Goal: Register for event/course

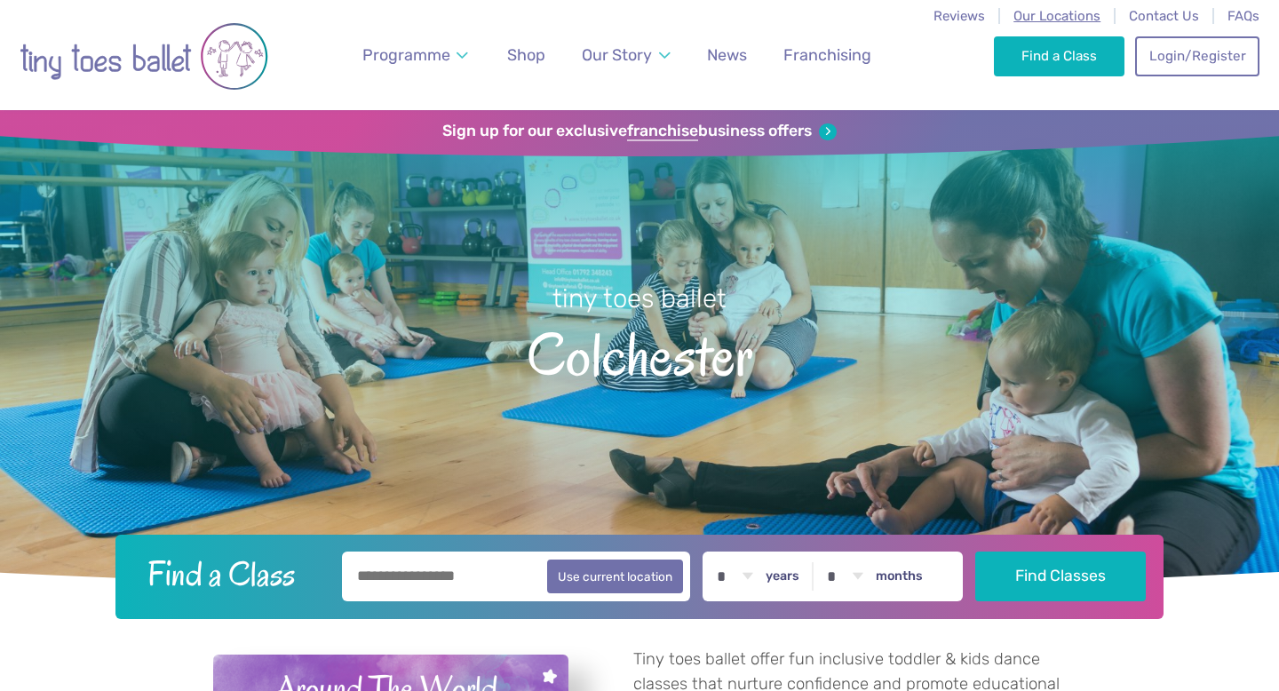
click at [1071, 14] on span "Our Locations" at bounding box center [1056, 16] width 87 height 16
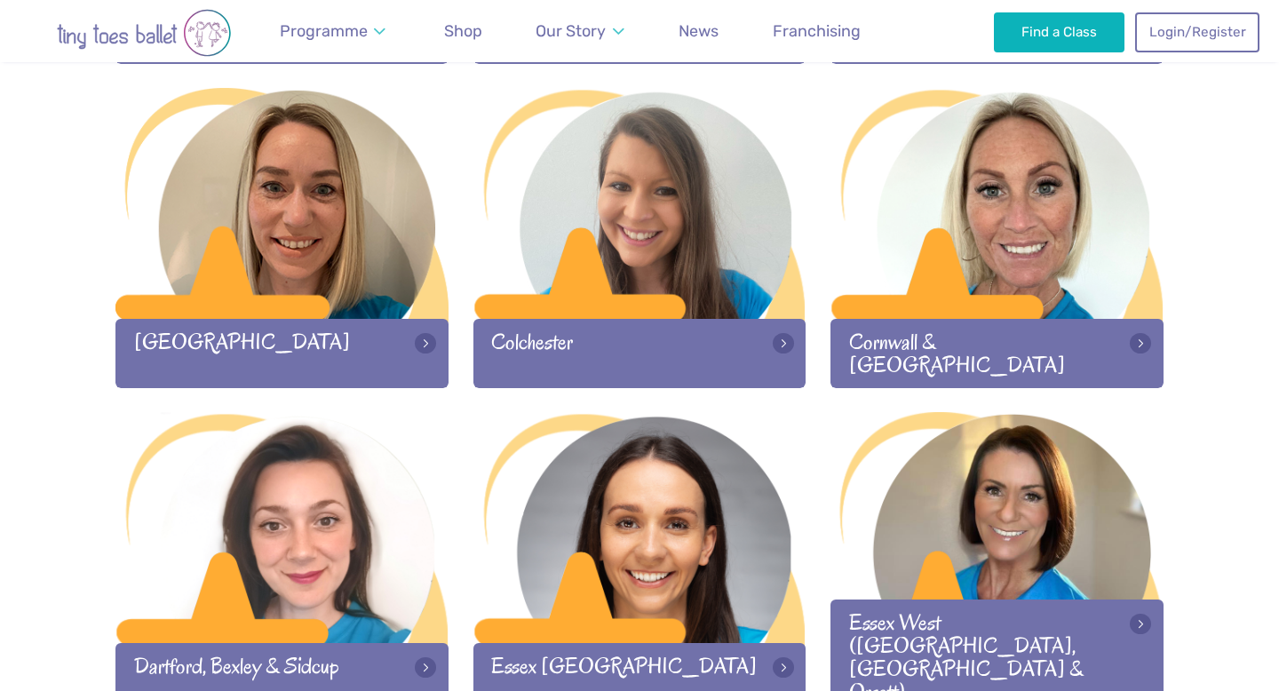
scroll to position [884, 0]
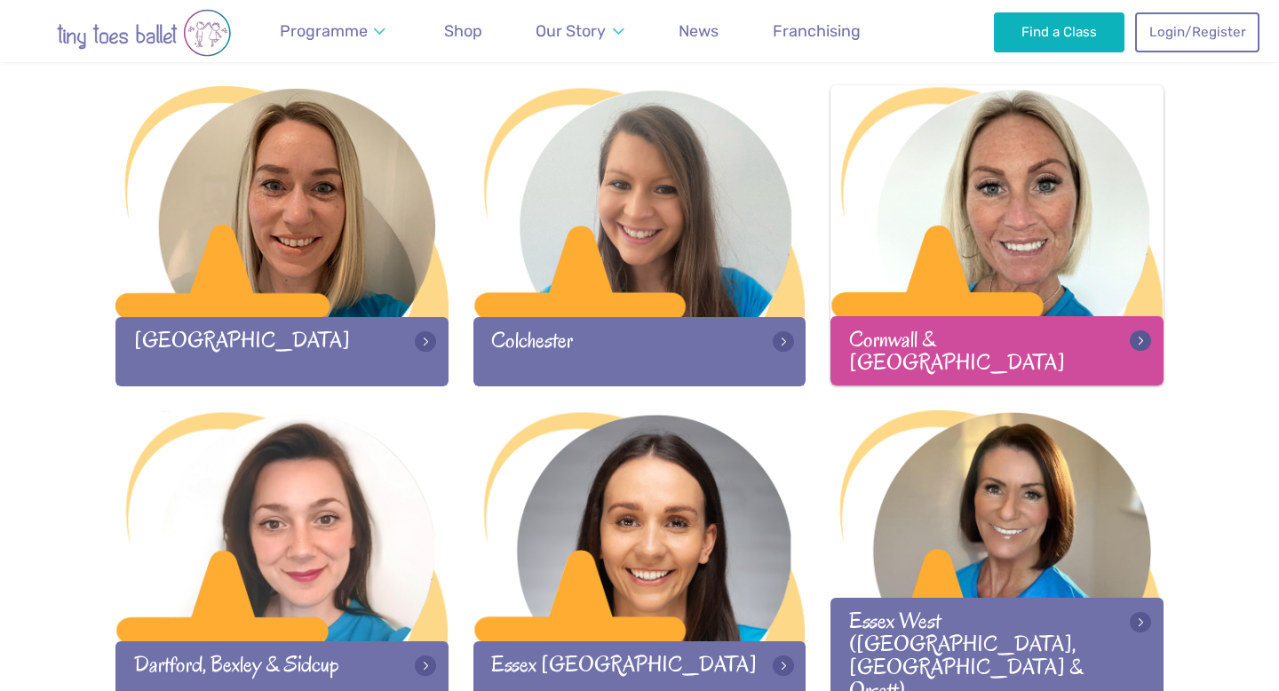
click at [921, 273] on div at bounding box center [996, 202] width 333 height 234
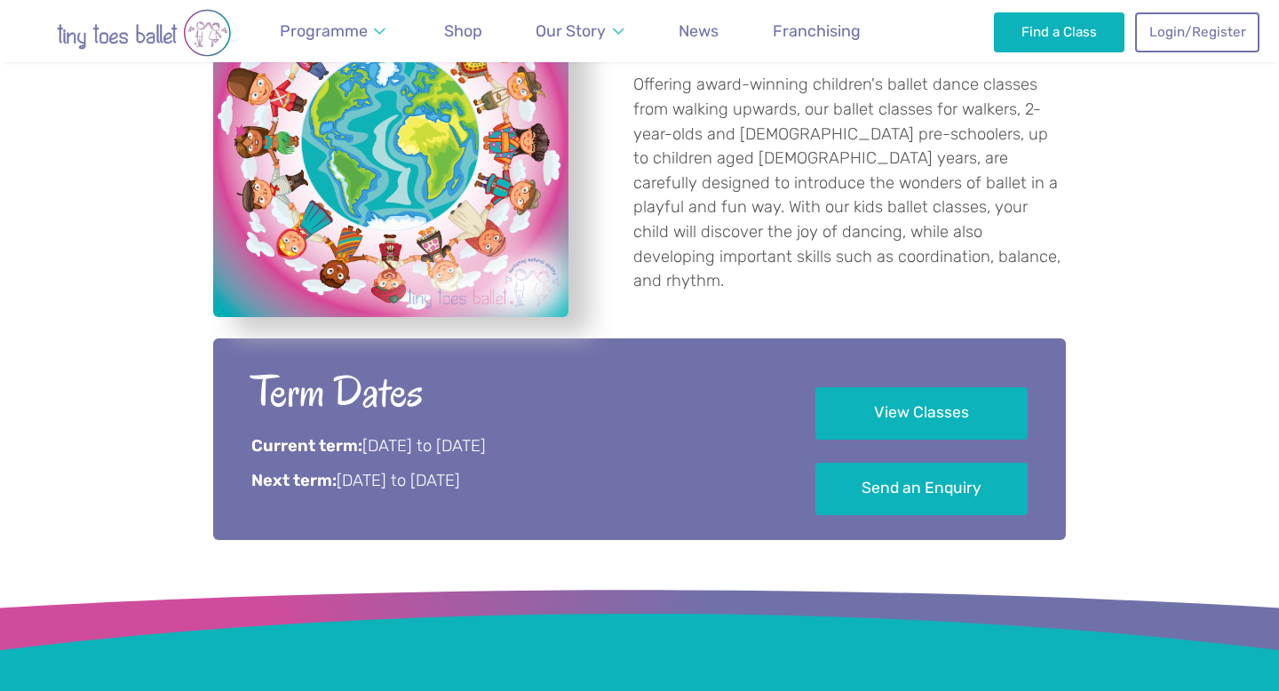
scroll to position [700, 0]
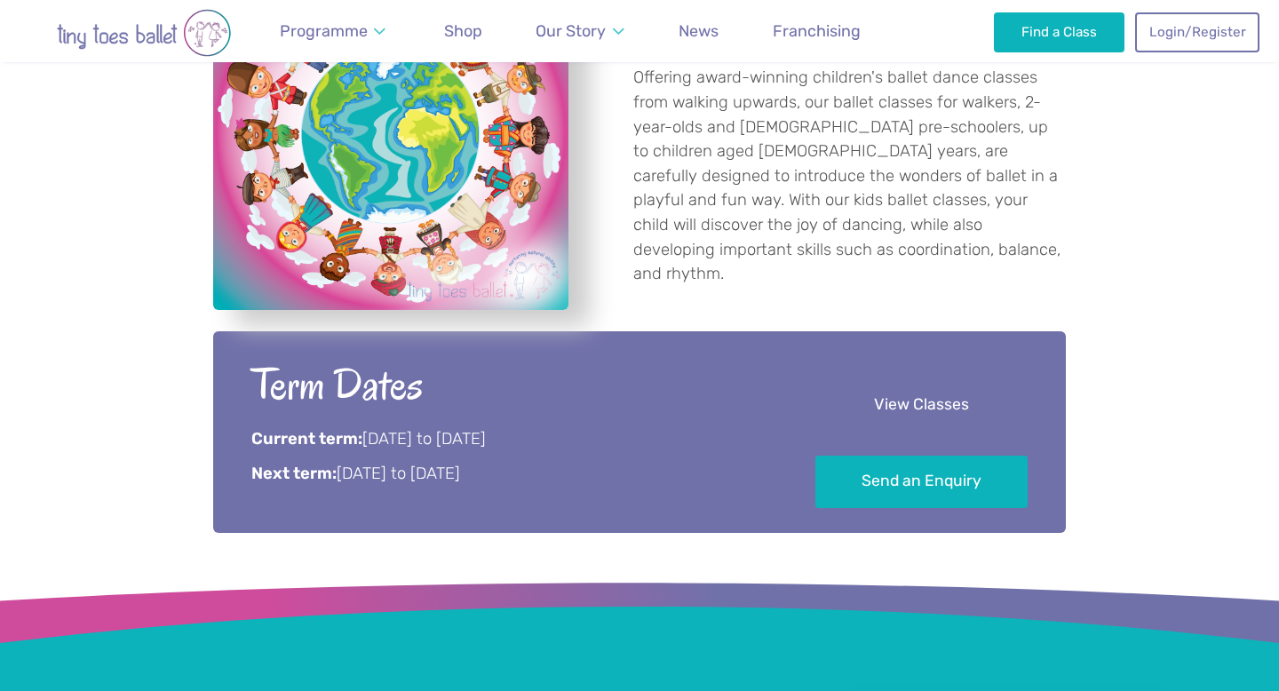
click at [908, 392] on link "View Classes" at bounding box center [921, 405] width 212 height 52
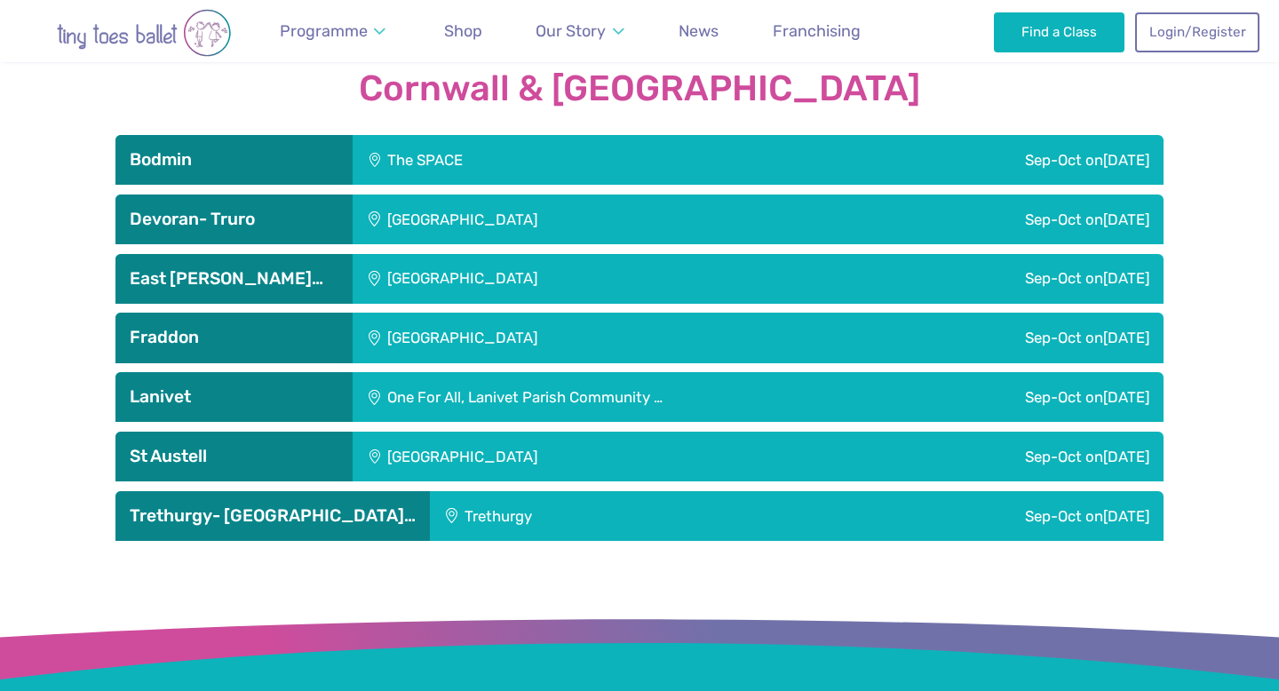
click at [919, 148] on div "Sep-Oct [DATE]" at bounding box center [939, 160] width 447 height 50
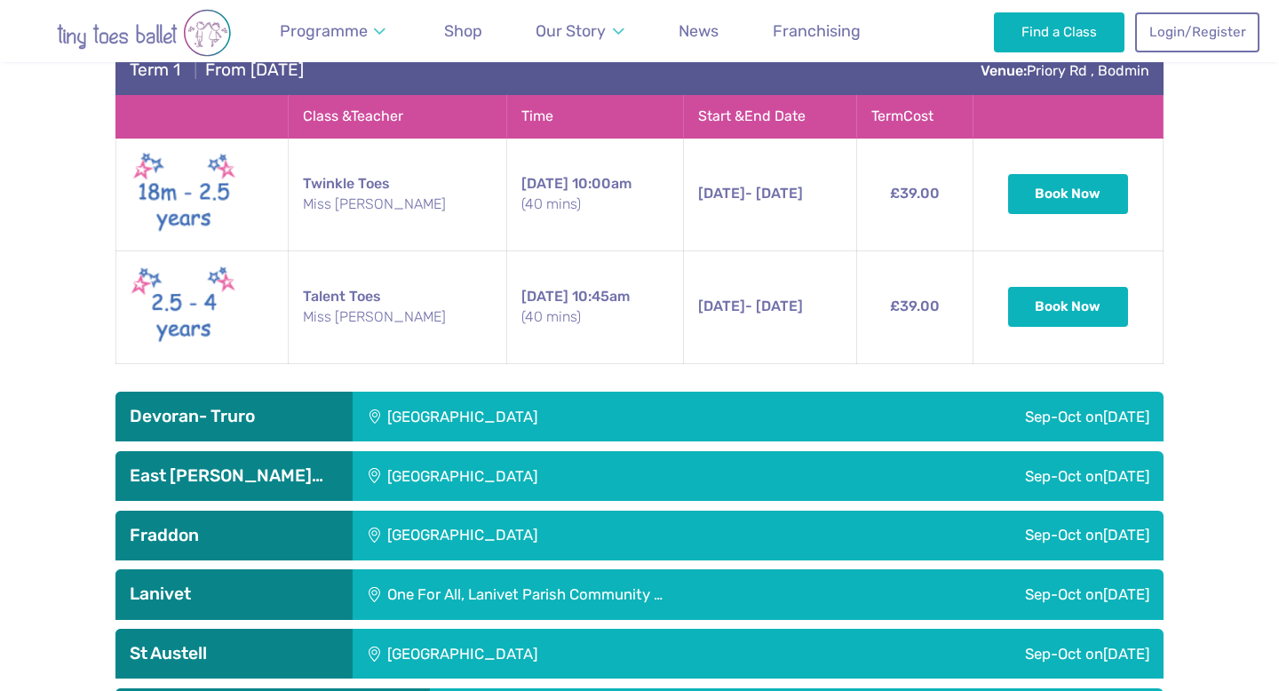
scroll to position [2686, 0]
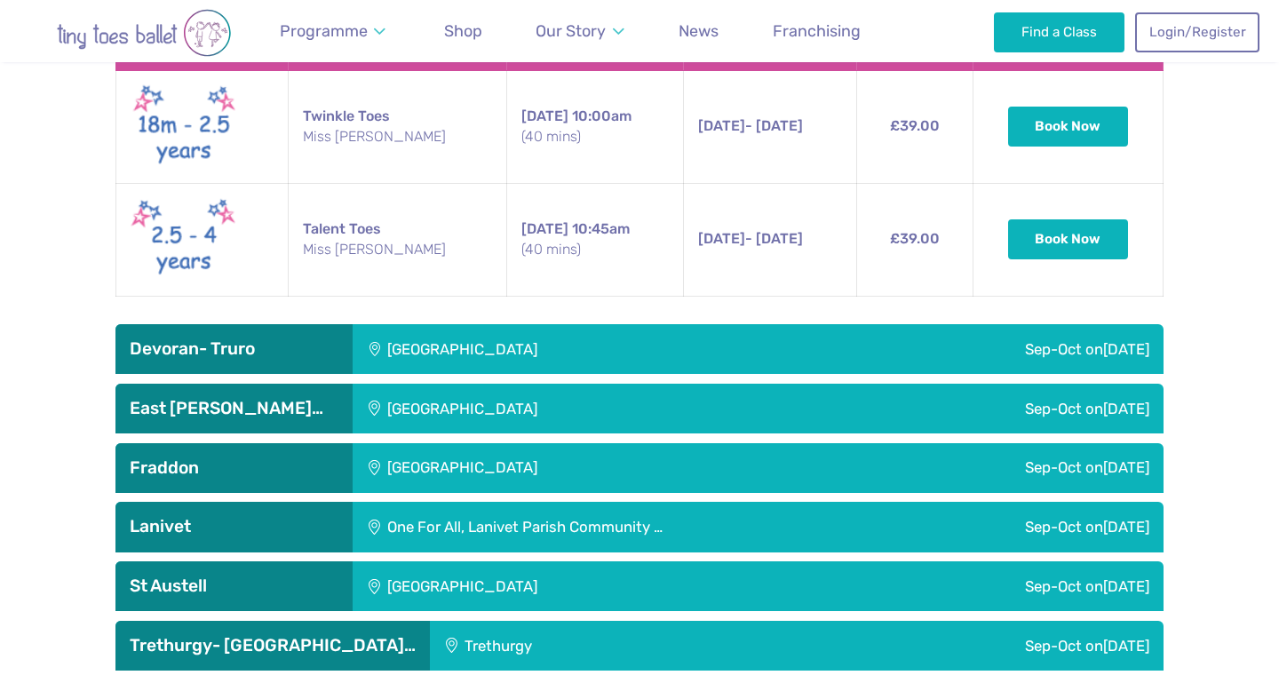
click at [909, 324] on div "Sep-Oct [DATE]" at bounding box center [987, 349] width 352 height 50
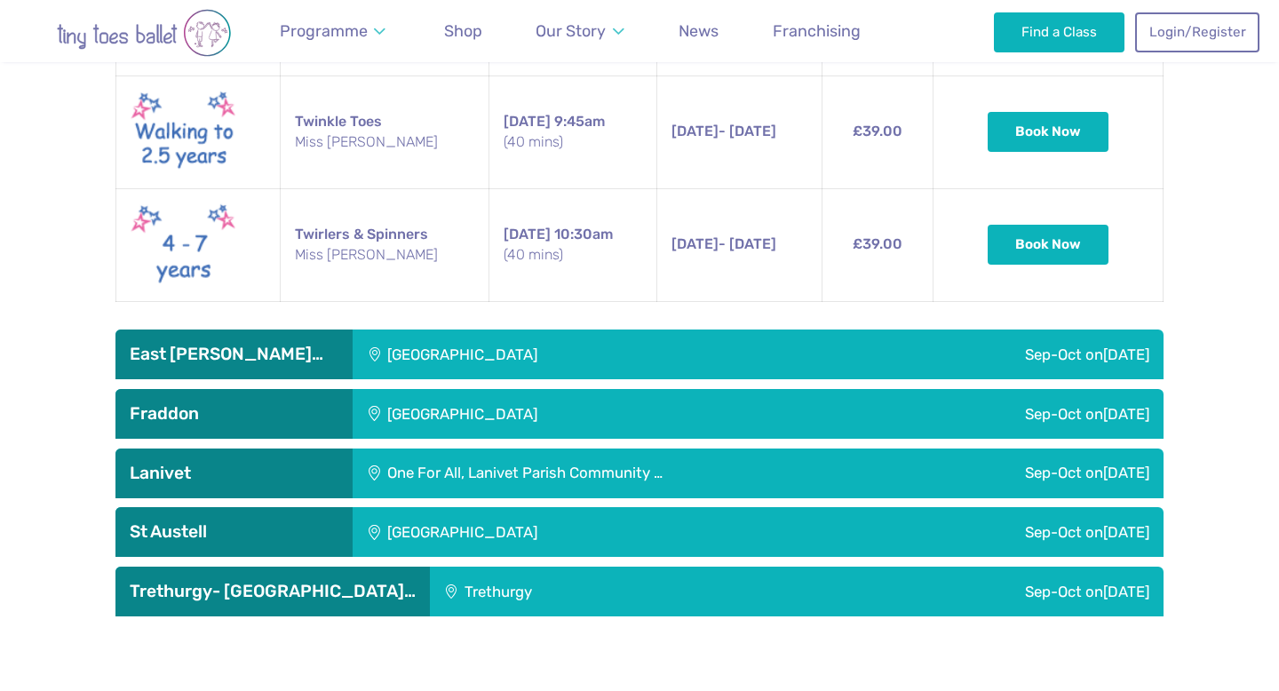
scroll to position [3249, 0]
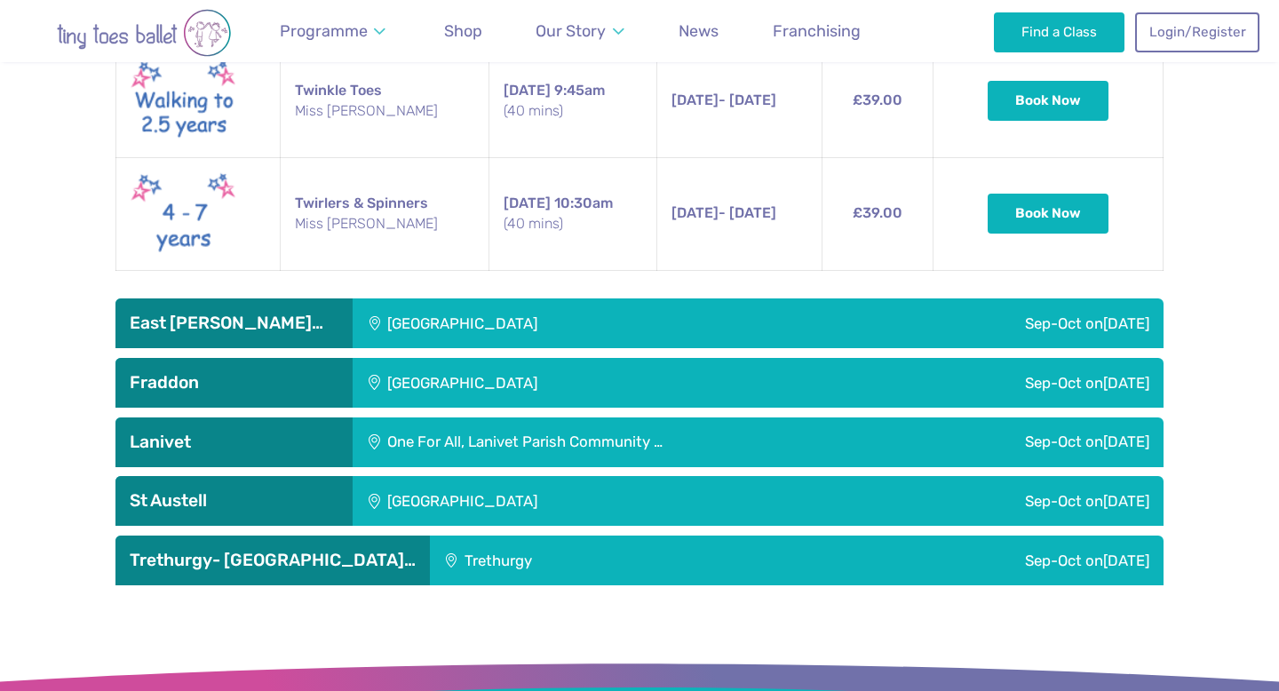
click at [903, 304] on div "Sep-Oct [DATE]" at bounding box center [987, 323] width 352 height 50
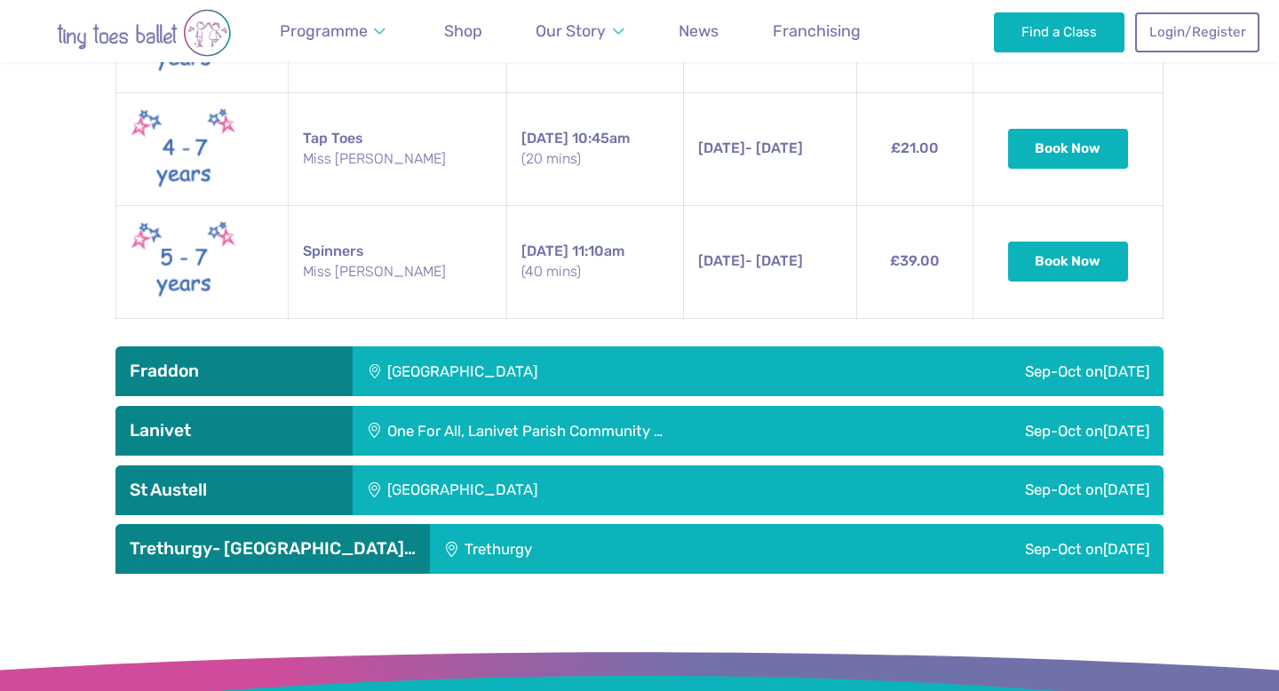
scroll to position [3966, 0]
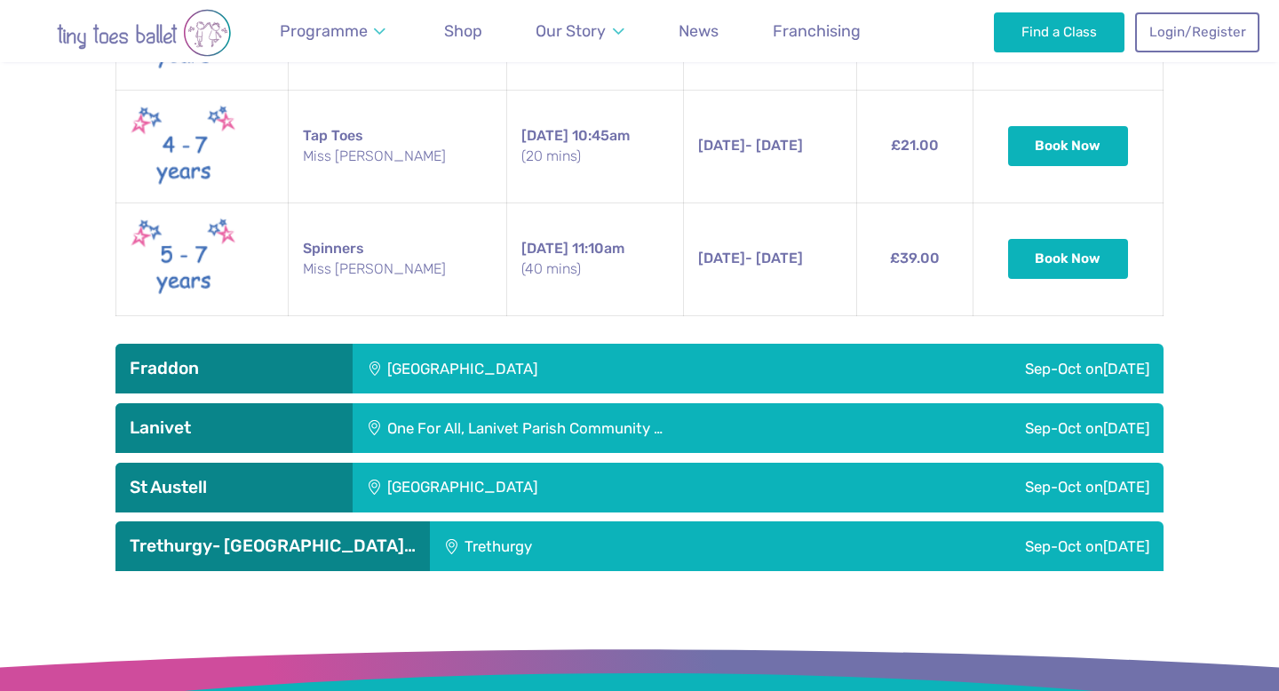
click at [891, 355] on div "Sep-Oct [DATE]" at bounding box center [987, 369] width 352 height 50
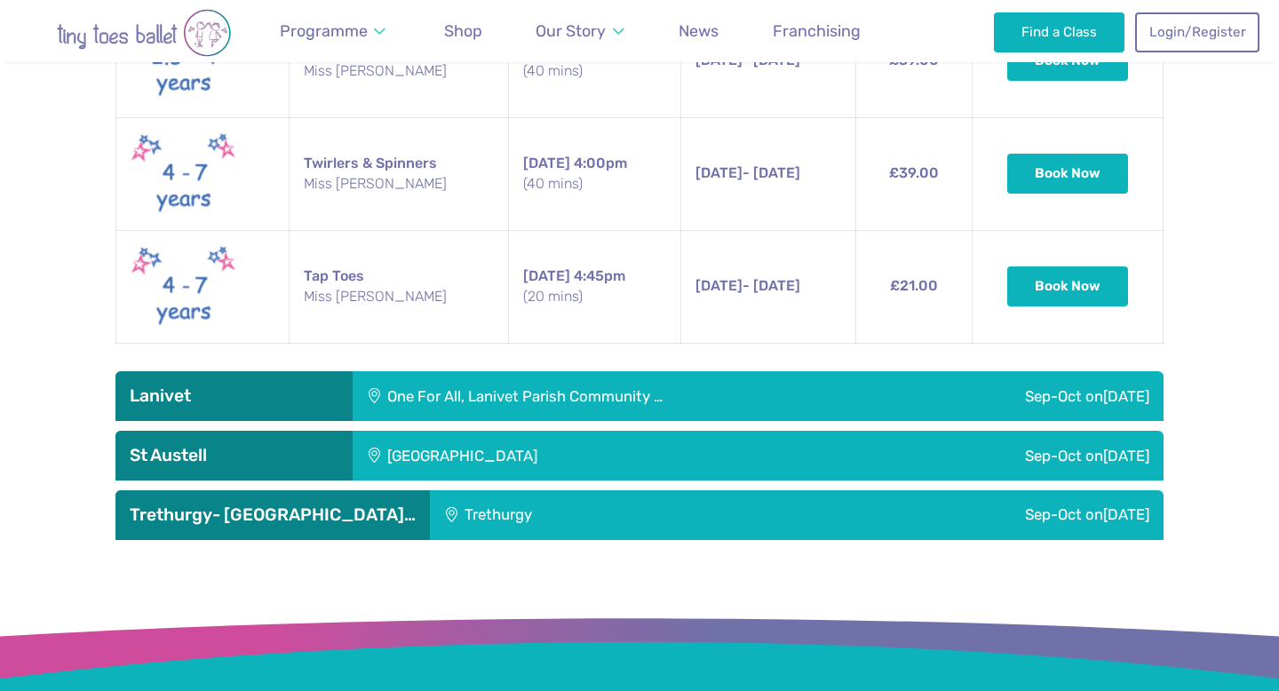
scroll to position [4603, 0]
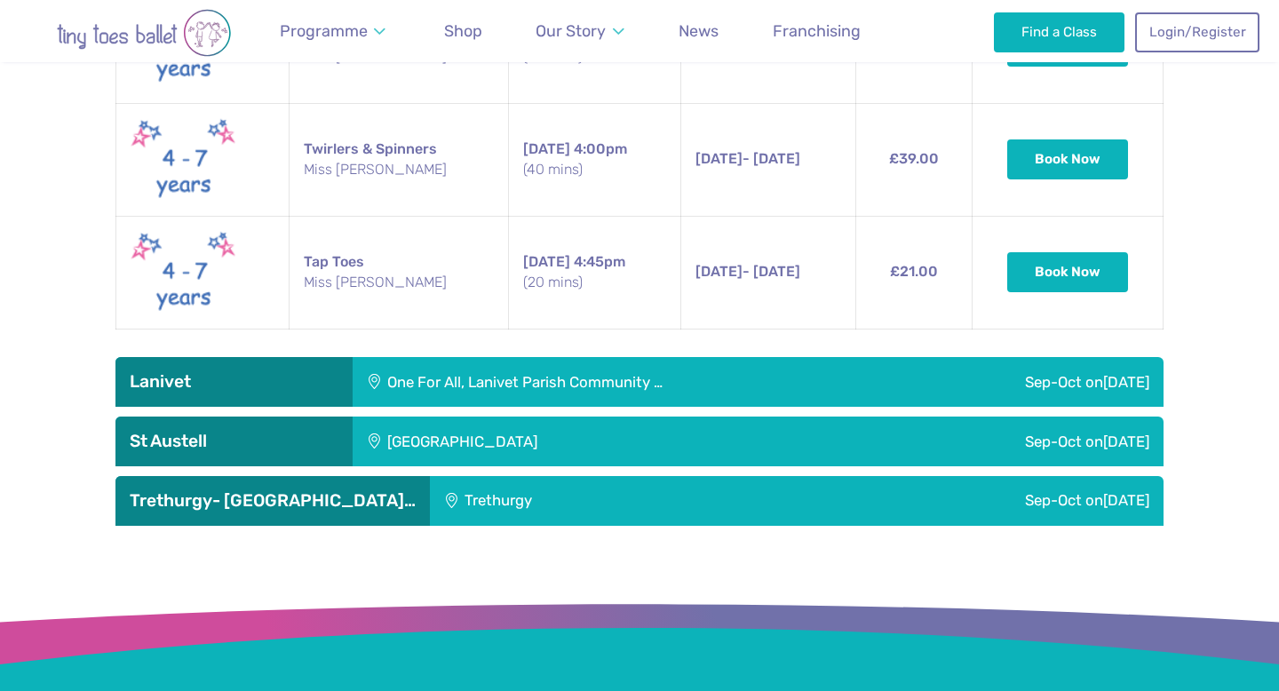
click at [883, 367] on div "One For All, Lanivet Parish Community …" at bounding box center [627, 382] width 550 height 50
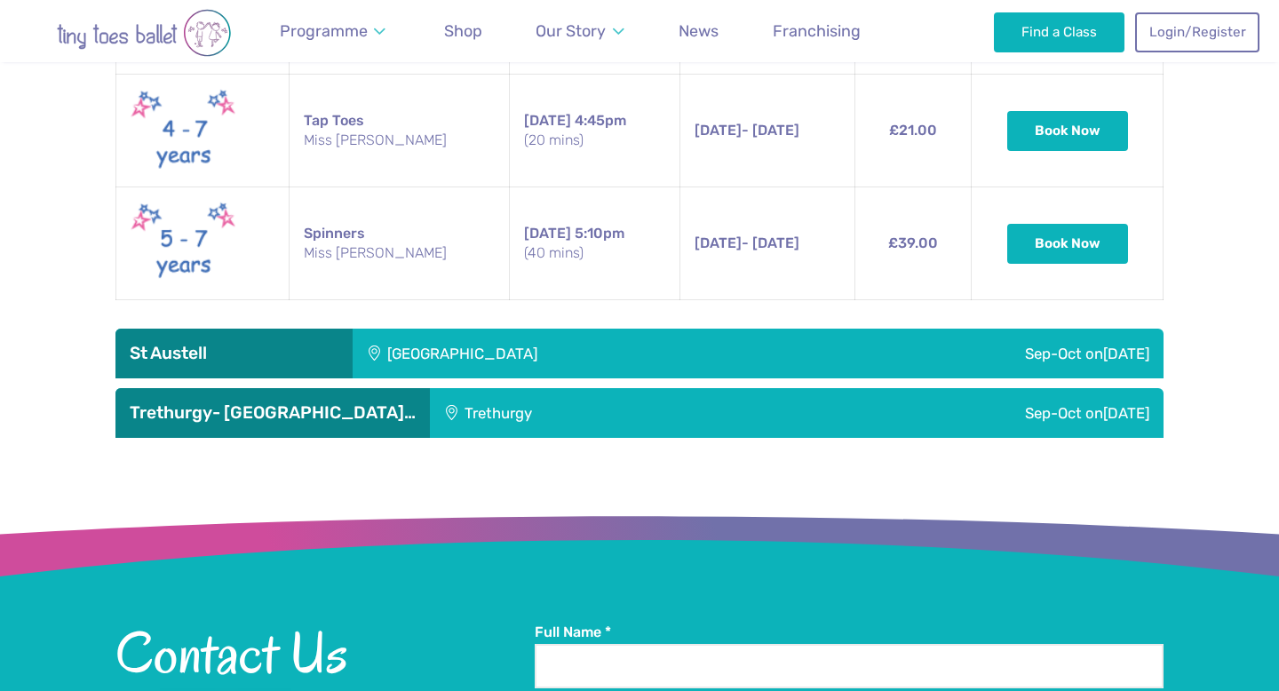
scroll to position [5171, 0]
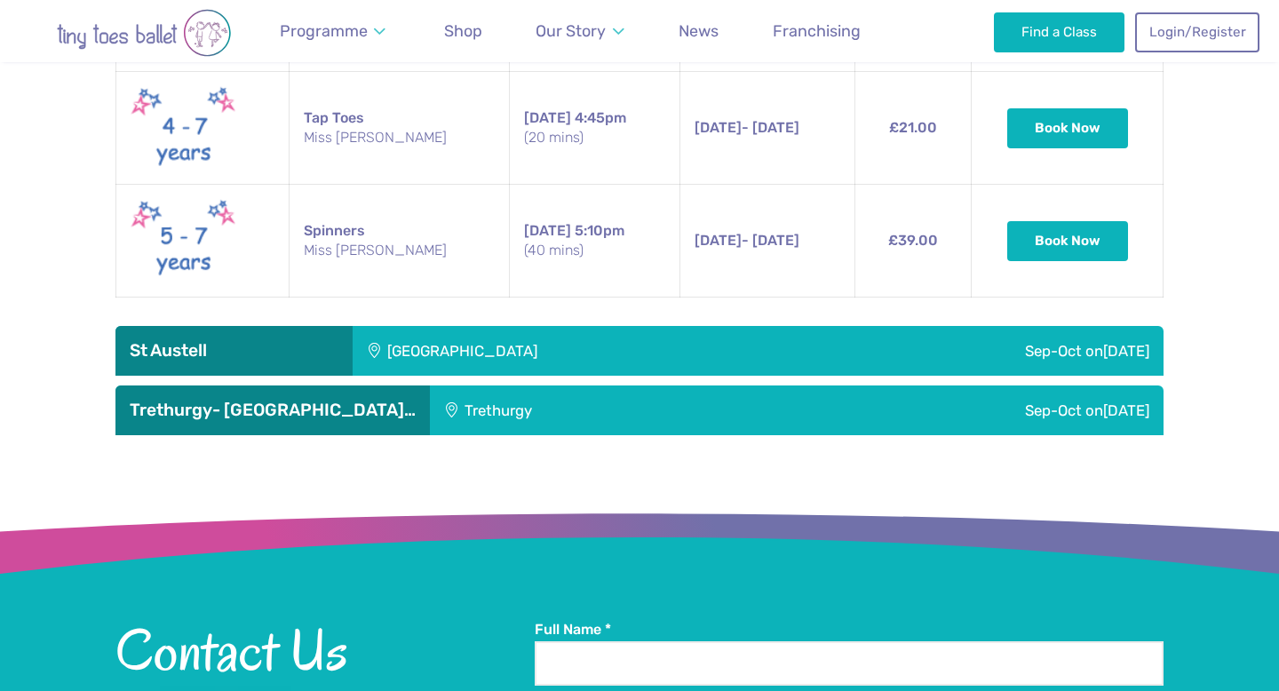
click at [879, 343] on div "Sep-Oct [DATE]" at bounding box center [987, 351] width 352 height 50
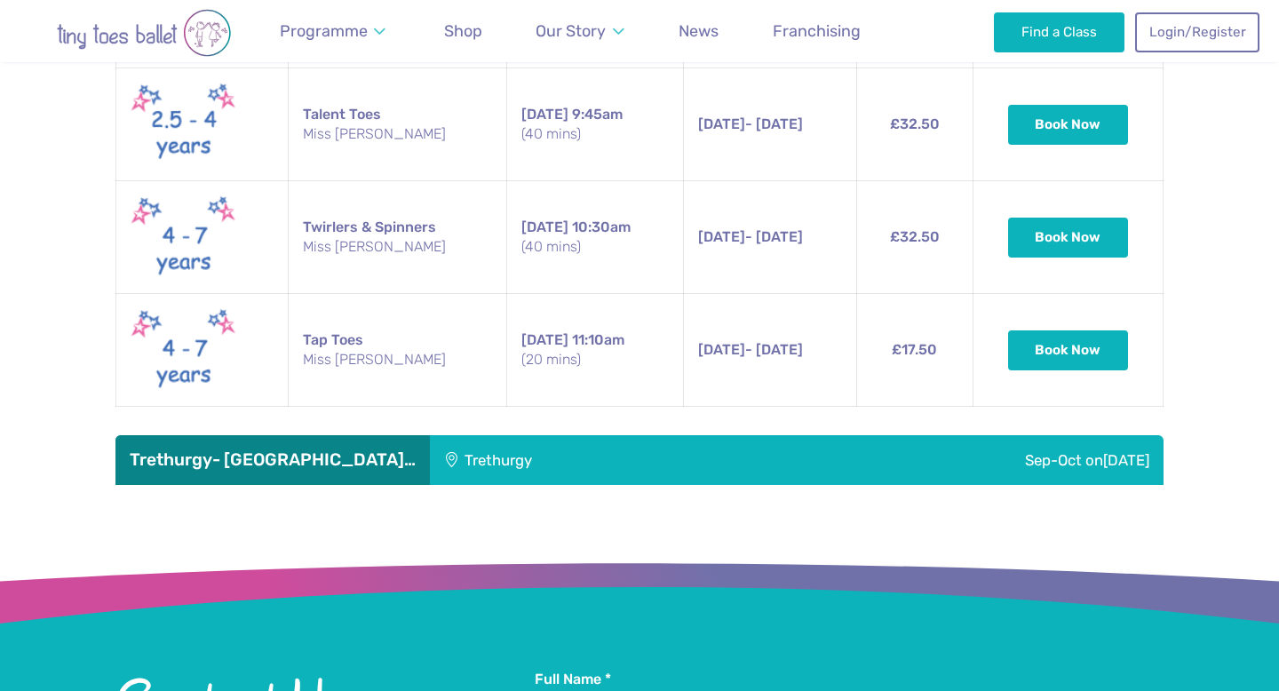
scroll to position [5714, 0]
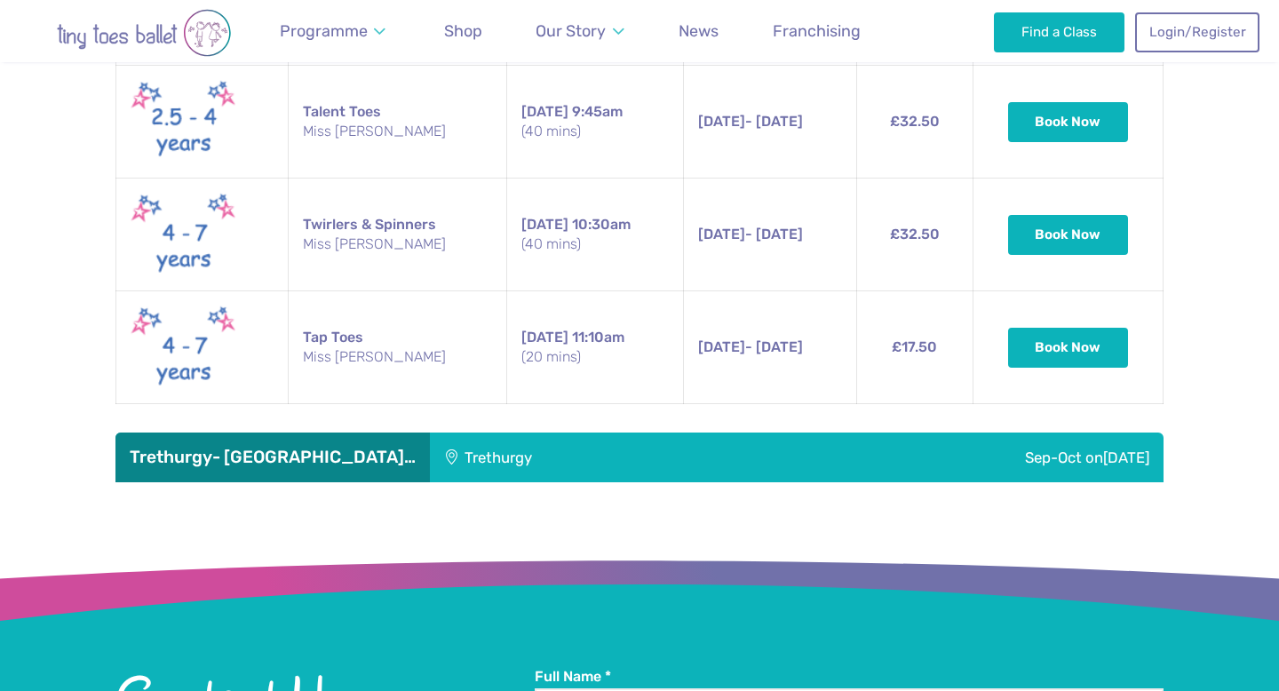
click at [878, 432] on div "Sep-Oct [DATE]" at bounding box center [955, 457] width 416 height 50
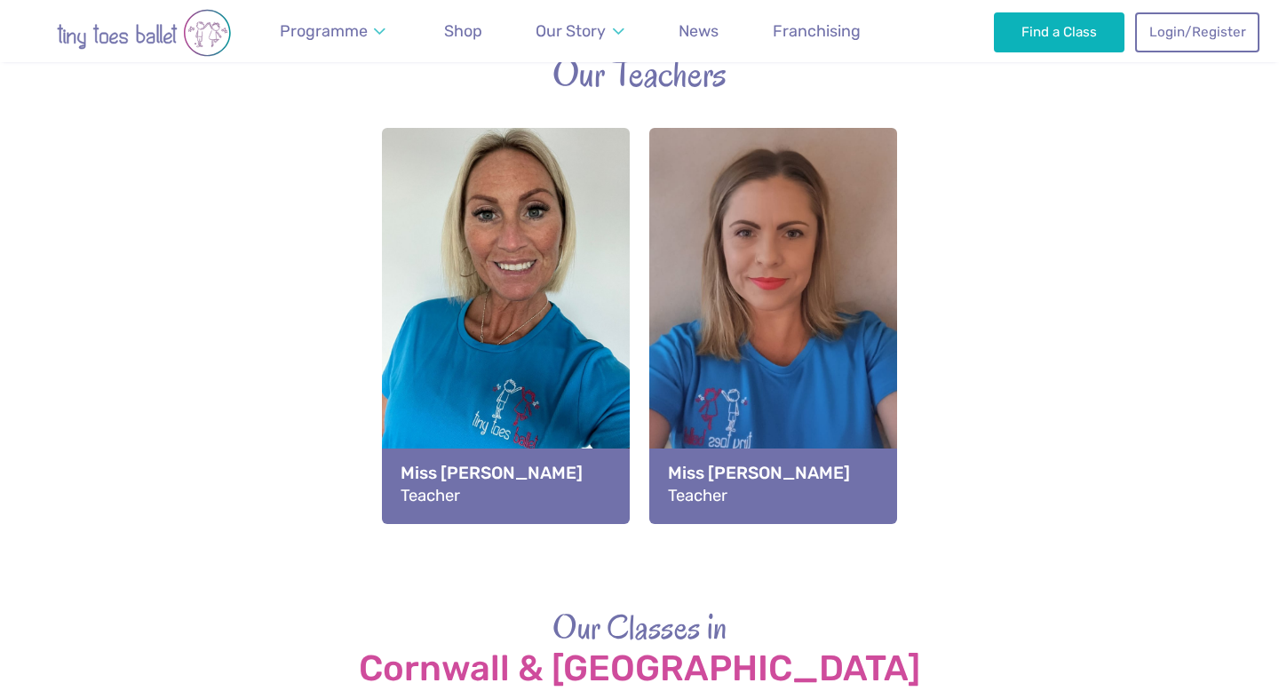
scroll to position [1870, 0]
